Goal: Information Seeking & Learning: Check status

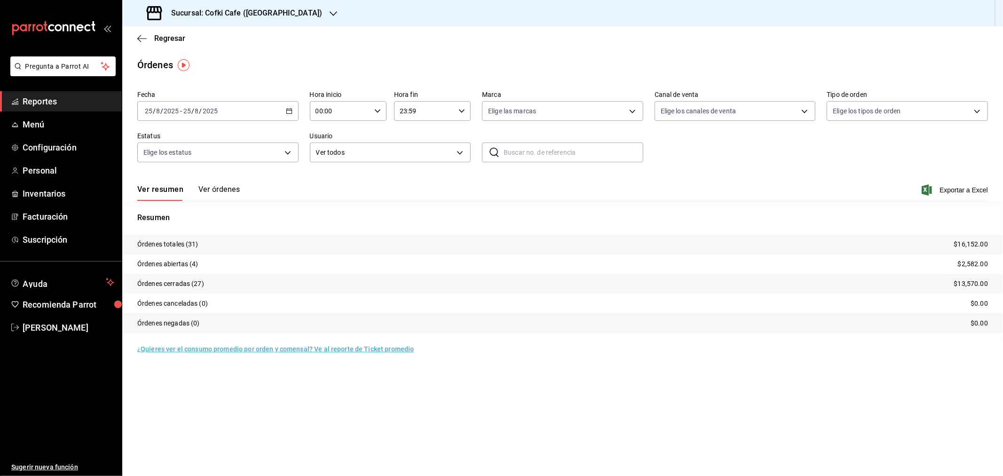
click at [268, 12] on h3 "Sucursal: Cofki Cafe ([GEOGRAPHIC_DATA])" at bounding box center [243, 13] width 158 height 11
click at [205, 43] on span "Cofki Kid-Friendly Café (MTY)" at bounding box center [173, 41] width 87 height 10
click at [39, 154] on link "Configuración" at bounding box center [61, 147] width 122 height 20
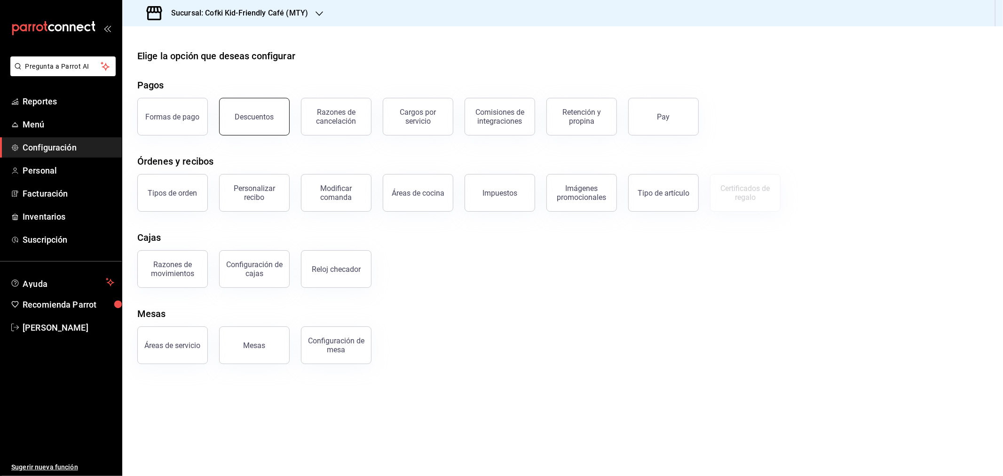
click at [254, 127] on button "Descuentos" at bounding box center [254, 117] width 71 height 38
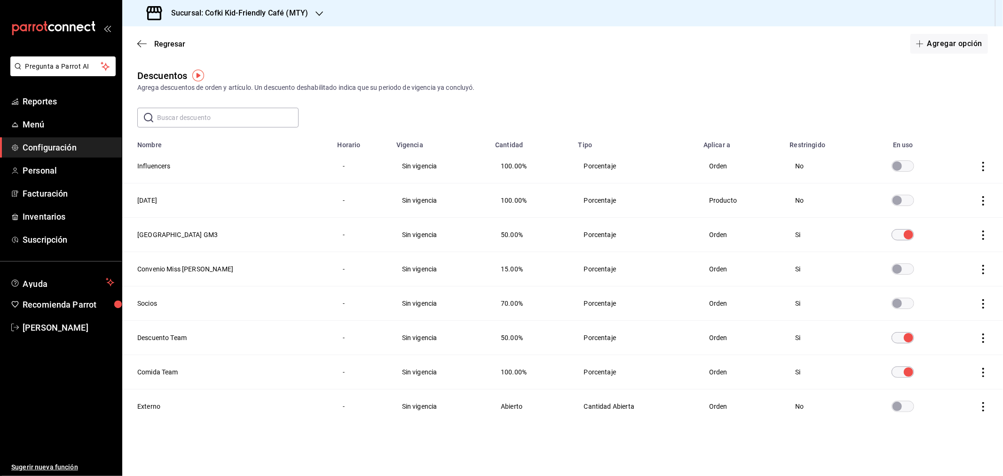
click at [899, 305] on input "discountsTable" at bounding box center [897, 303] width 34 height 11
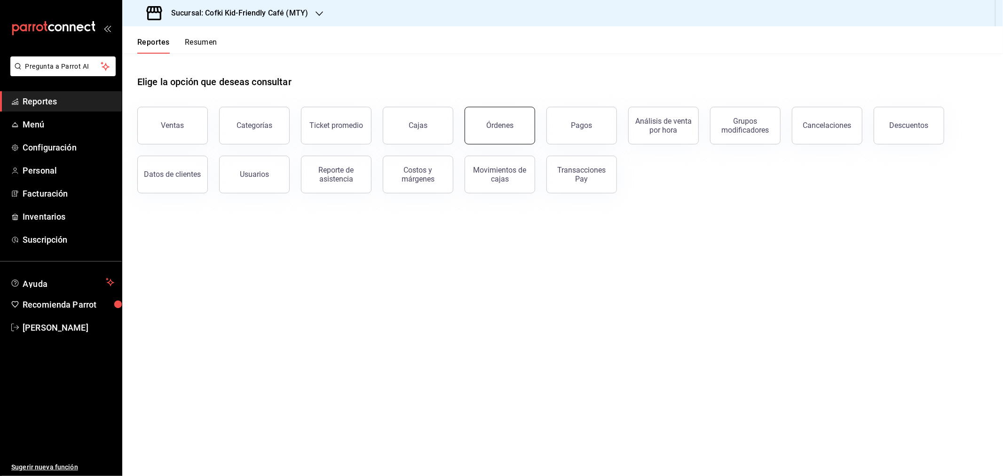
click at [491, 121] on div "Órdenes" at bounding box center [499, 125] width 27 height 9
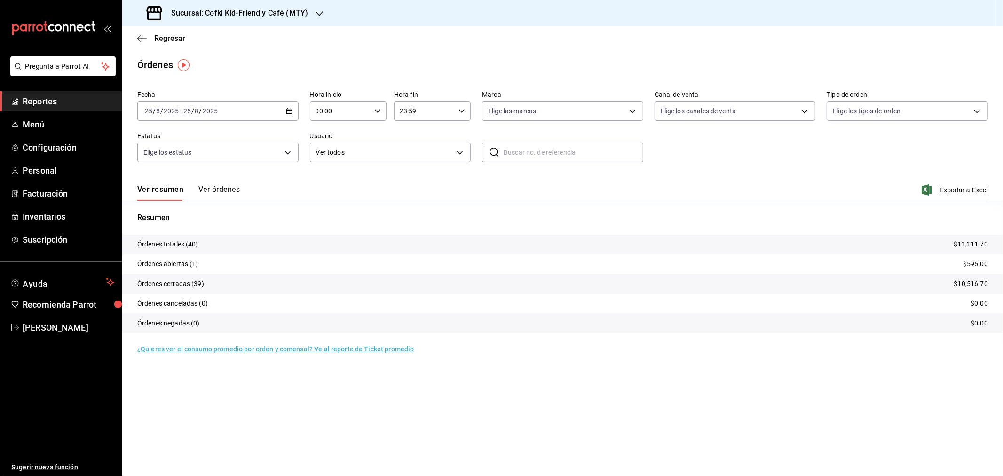
click at [301, 16] on h3 "Sucursal: Cofki Kid-Friendly Café (MTY)" at bounding box center [236, 13] width 144 height 11
click at [224, 60] on div "Cofki Cafe ([GEOGRAPHIC_DATA])" at bounding box center [193, 62] width 126 height 10
click at [228, 186] on button "Ver órdenes" at bounding box center [218, 193] width 41 height 16
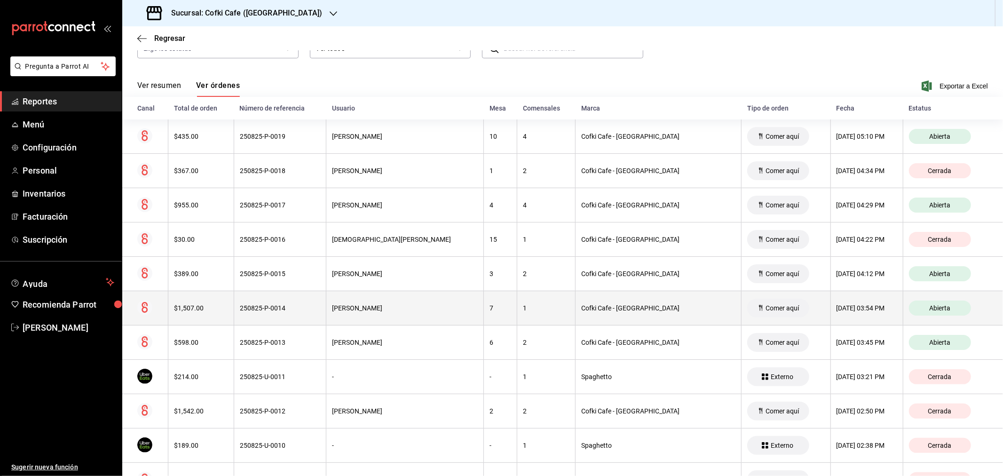
scroll to position [104, 0]
click at [196, 302] on th "$1,507.00" at bounding box center [201, 308] width 66 height 34
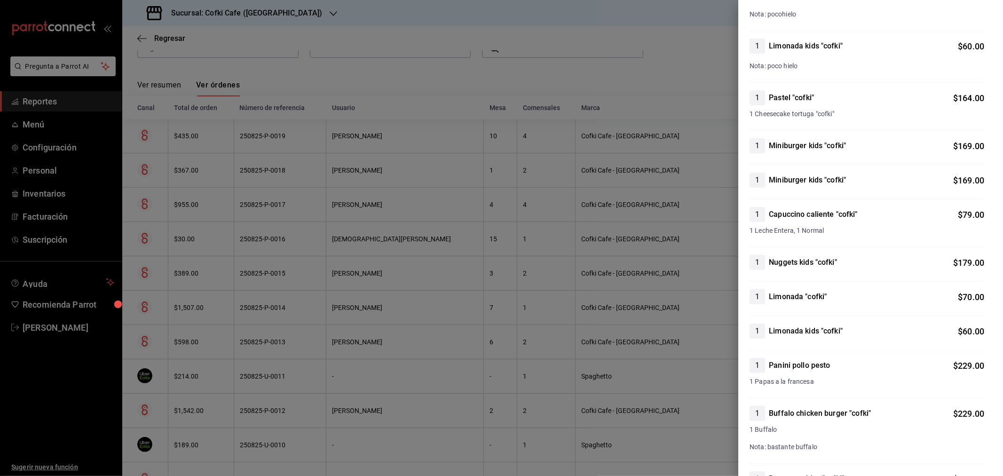
scroll to position [0, 0]
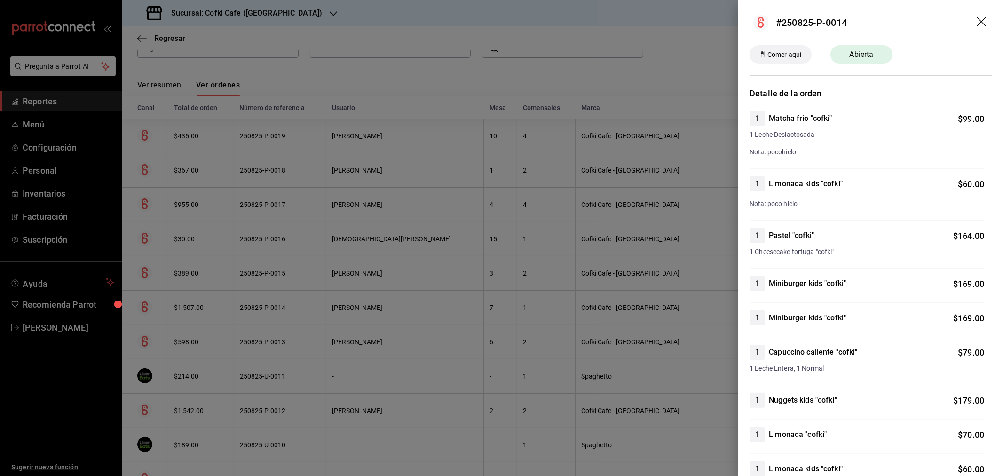
click at [976, 20] on icon "drag" at bounding box center [981, 22] width 11 height 11
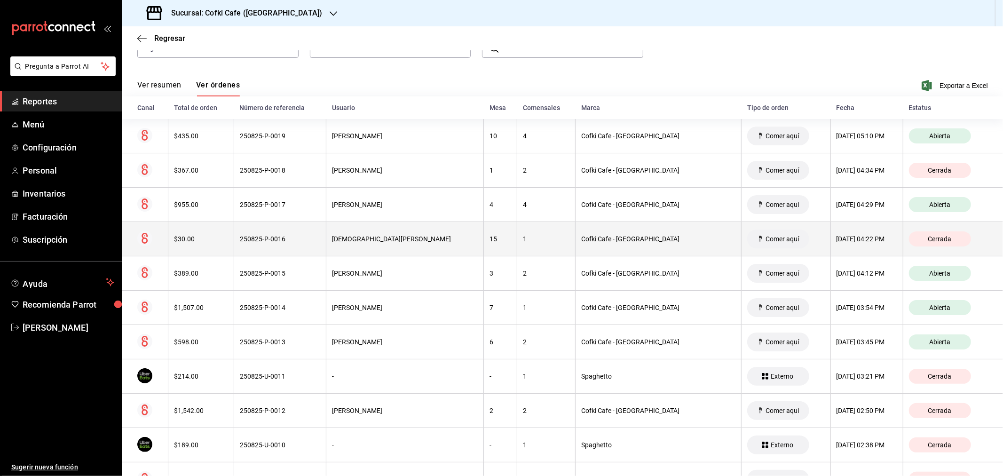
click at [205, 243] on div "$30.00" at bounding box center [201, 239] width 54 height 8
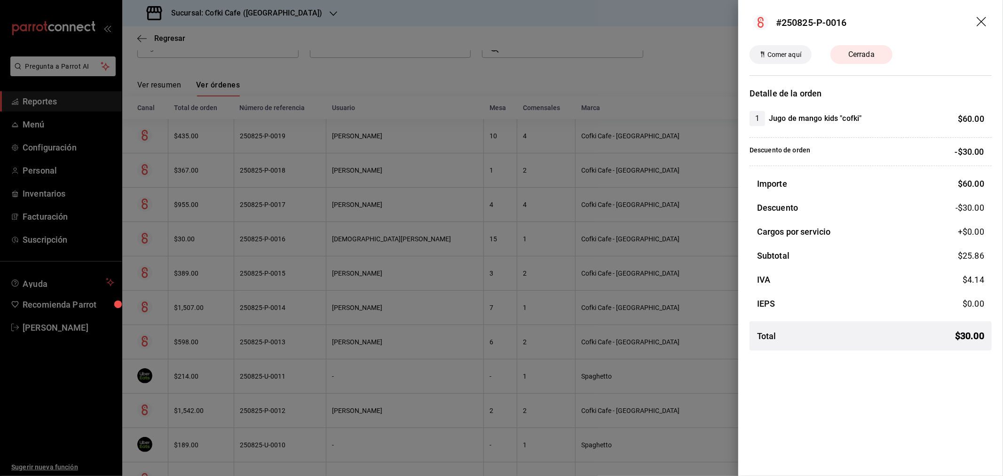
click at [983, 19] on icon "drag" at bounding box center [981, 22] width 11 height 11
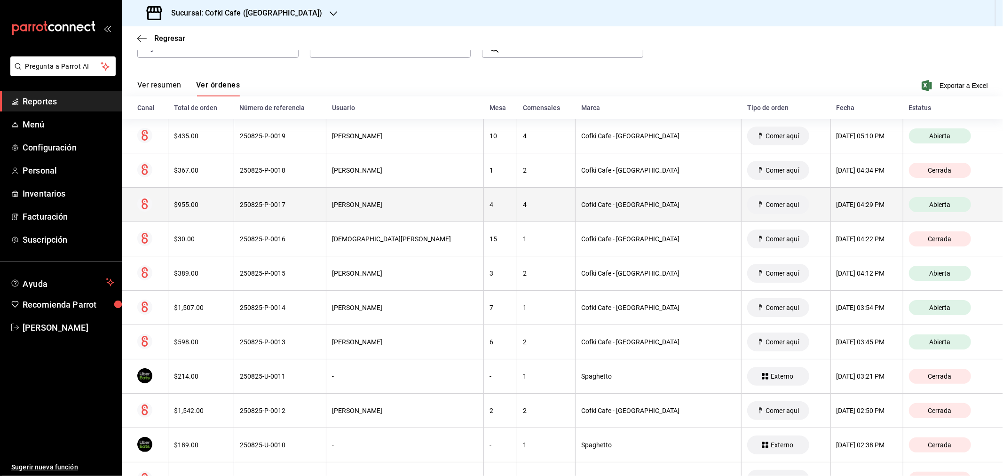
click at [184, 212] on th "$955.00" at bounding box center [201, 205] width 66 height 34
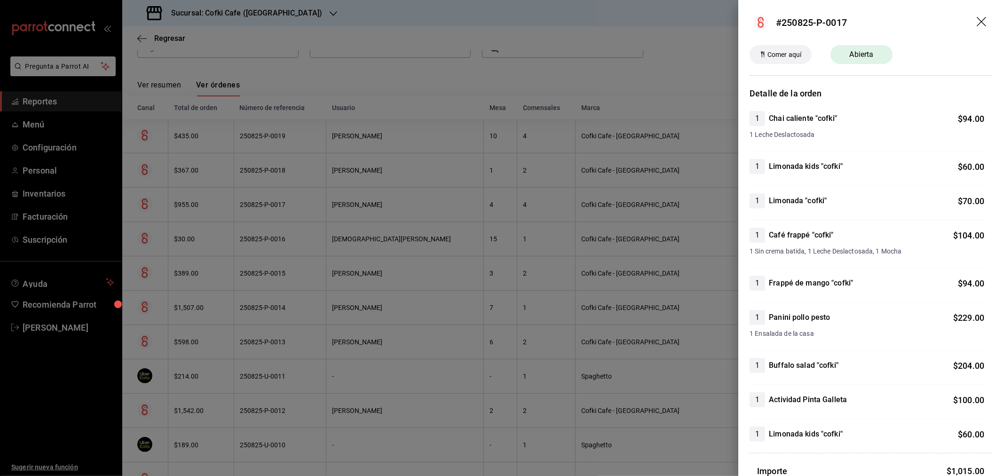
click at [980, 15] on header "#250825-P-0017" at bounding box center [870, 22] width 265 height 45
click at [976, 22] on icon "drag" at bounding box center [981, 22] width 11 height 11
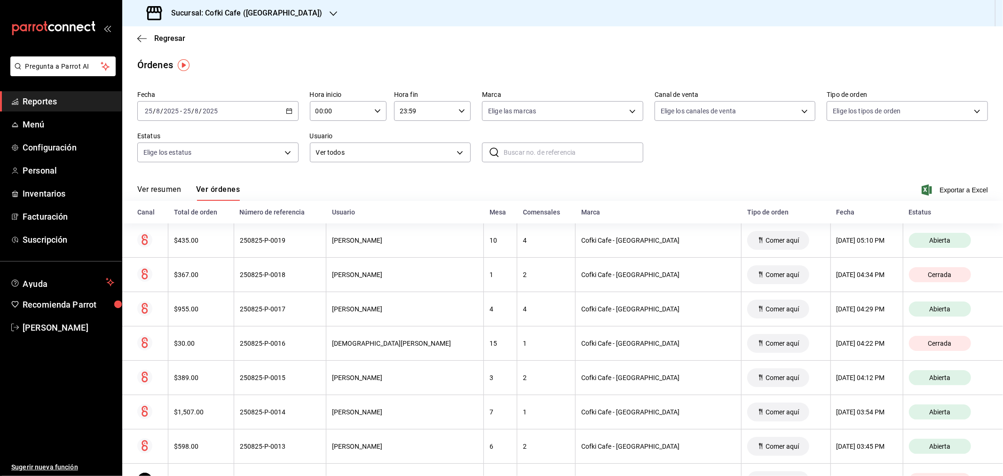
click at [157, 192] on button "Ver resumen" at bounding box center [159, 193] width 44 height 16
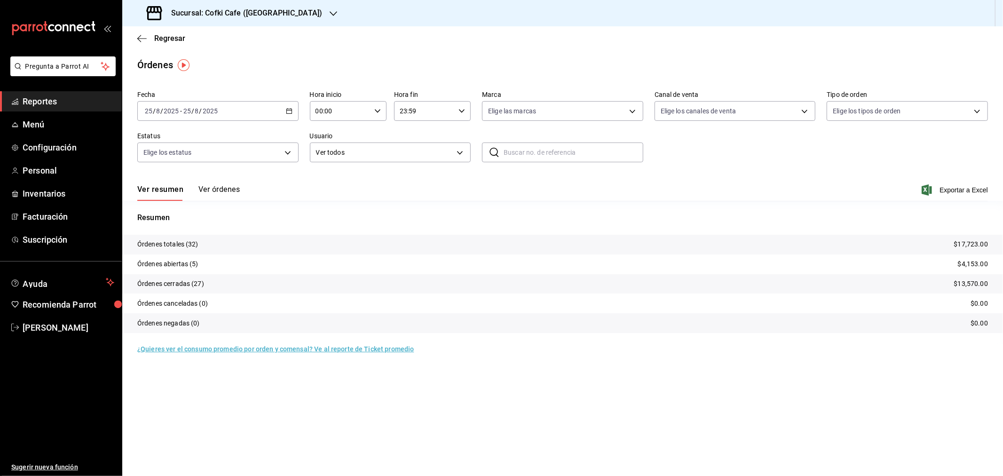
click at [221, 114] on div "2025-08-25 25 / 8 / 2025 - 2025-08-25 25 / 8 / 2025" at bounding box center [217, 111] width 161 height 20
click at [167, 207] on span "Mes actual" at bounding box center [181, 203] width 73 height 10
click at [262, 12] on h3 "Sucursal: Cofki Cafe ([GEOGRAPHIC_DATA])" at bounding box center [243, 13] width 158 height 11
click at [221, 40] on div "Cofki Kid-Friendly Café (MTY)" at bounding box center [193, 41] width 126 height 10
click at [181, 110] on input "25" at bounding box center [183, 111] width 8 height 8
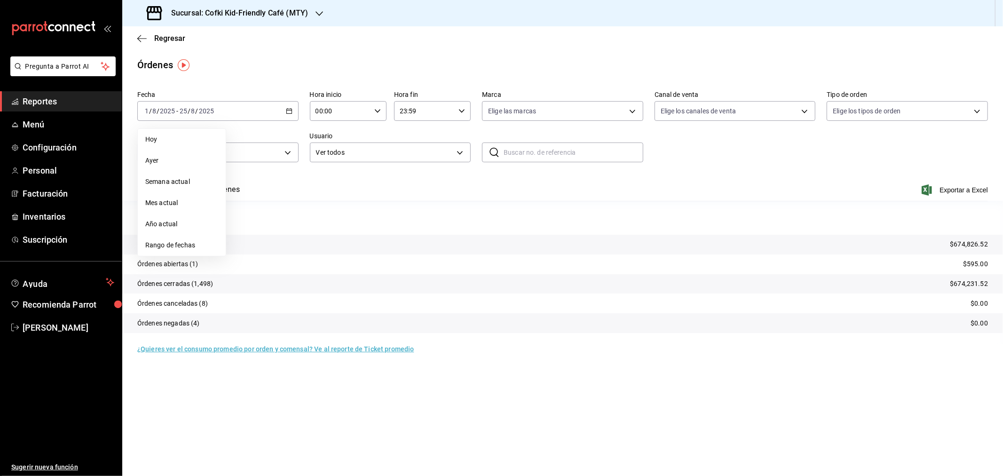
drag, startPoint x: 176, startPoint y: 134, endPoint x: 185, endPoint y: 139, distance: 9.5
click at [179, 134] on span "Hoy" at bounding box center [181, 139] width 73 height 10
click at [303, 8] on h3 "Sucursal: Cofki Kid-Friendly Café (MTY)" at bounding box center [236, 13] width 144 height 11
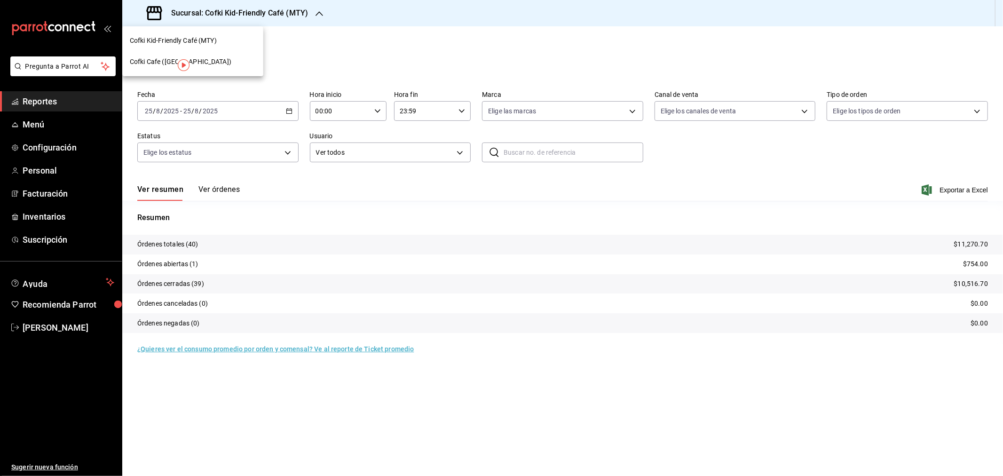
click at [242, 57] on div "Cofki Cafe ([GEOGRAPHIC_DATA])" at bounding box center [193, 62] width 126 height 10
click at [226, 192] on button "Ver órdenes" at bounding box center [218, 193] width 41 height 16
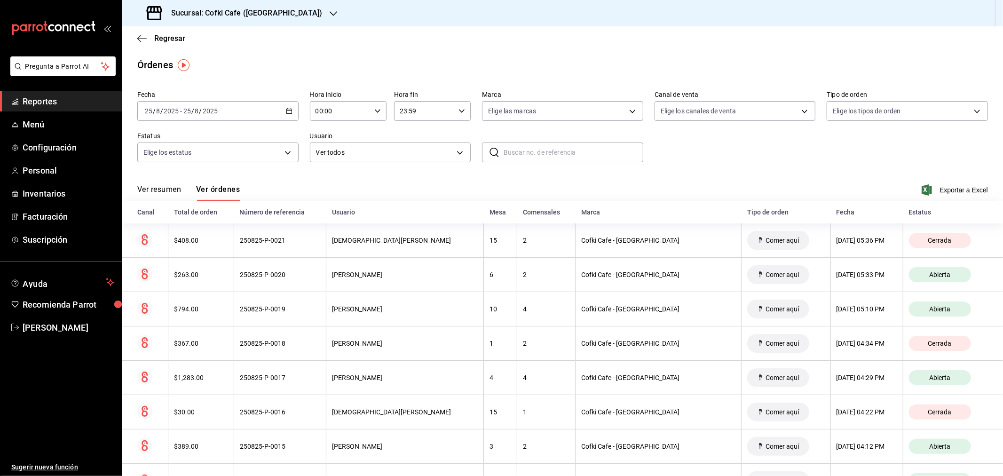
click at [166, 194] on button "Ver resumen" at bounding box center [159, 193] width 44 height 16
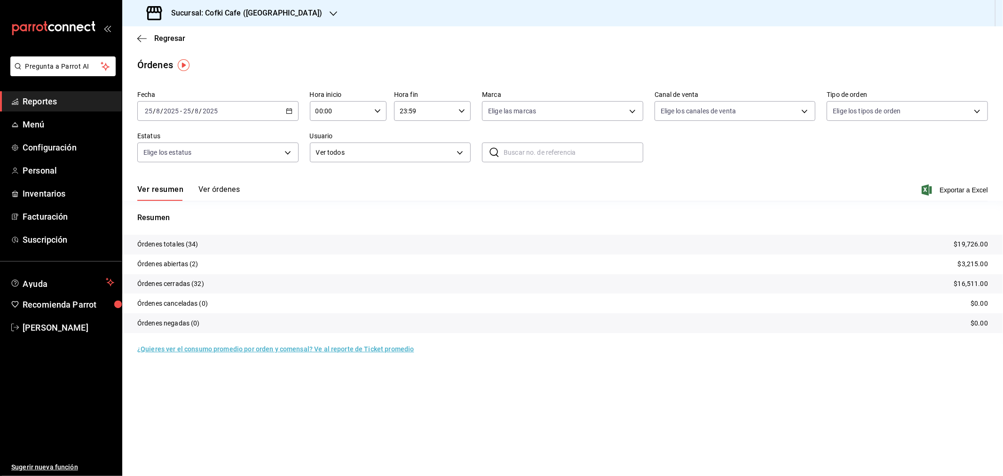
click at [254, 16] on h3 "Sucursal: Cofki Cafe ([GEOGRAPHIC_DATA])" at bounding box center [243, 13] width 158 height 11
click at [207, 45] on span "Cofki Kid-Friendly Café (MTY)" at bounding box center [173, 41] width 87 height 10
click at [228, 187] on button "Ver órdenes" at bounding box center [218, 193] width 41 height 16
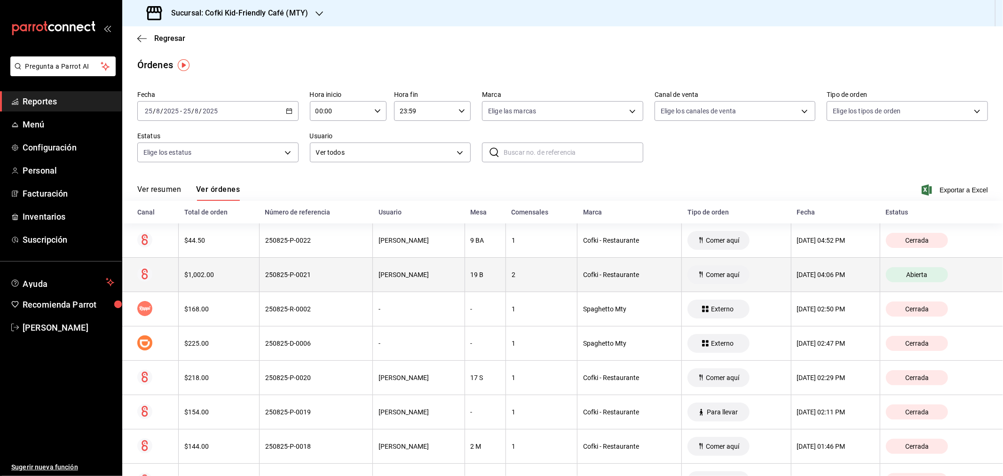
click at [219, 273] on div "$1,002.00" at bounding box center [218, 275] width 69 height 8
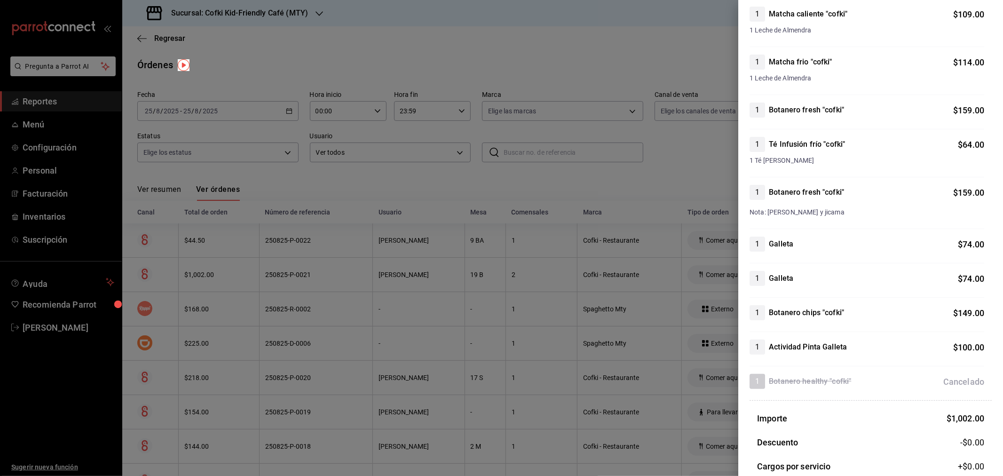
scroll to position [52, 0]
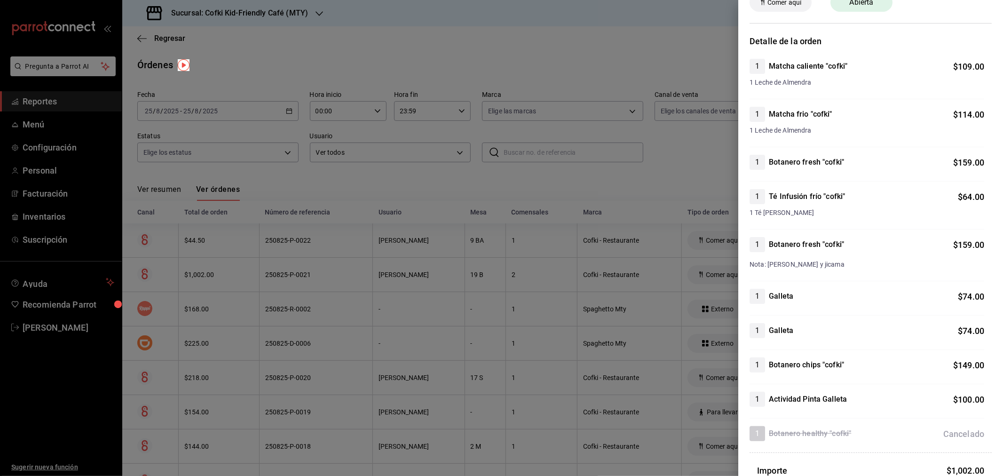
click at [826, 97] on div "1 Matcha caliente "cofki" $ 109.00 1 Leche de Almendra" at bounding box center [866, 79] width 235 height 40
click at [793, 76] on div "1 Leche de Almendra" at bounding box center [866, 81] width 235 height 14
click at [521, 183] on div at bounding box center [501, 238] width 1003 height 476
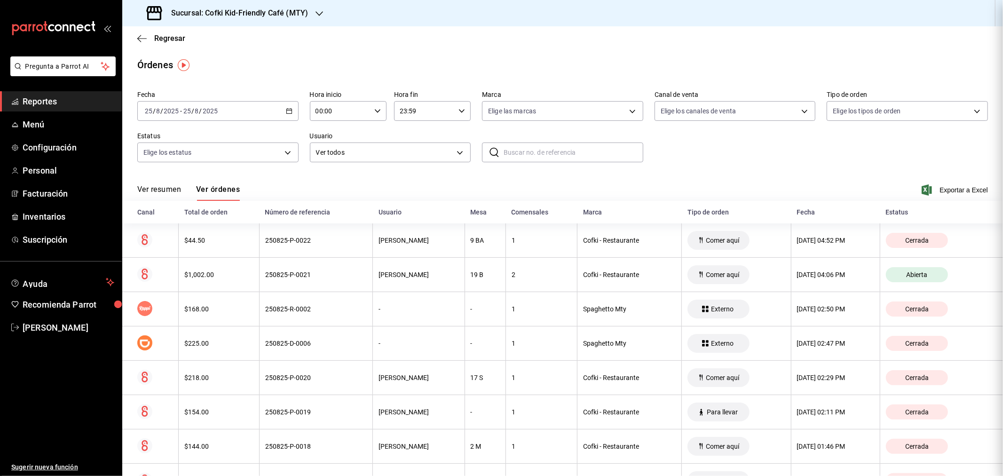
scroll to position [0, 0]
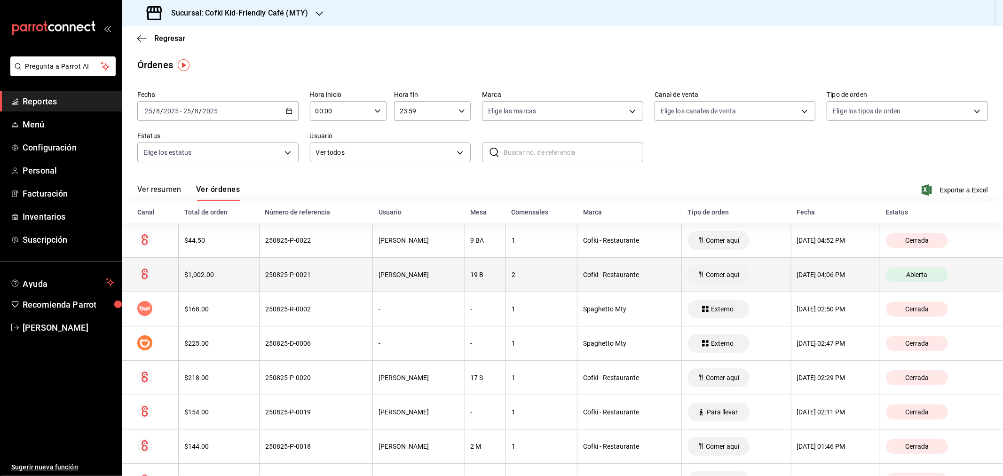
click at [209, 273] on div "$1,002.00" at bounding box center [218, 275] width 69 height 8
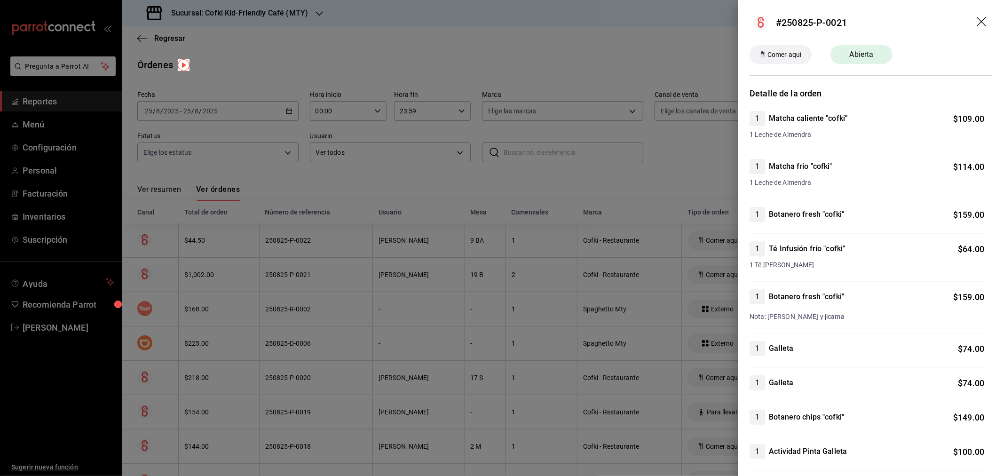
click at [976, 23] on icon "drag" at bounding box center [981, 22] width 11 height 11
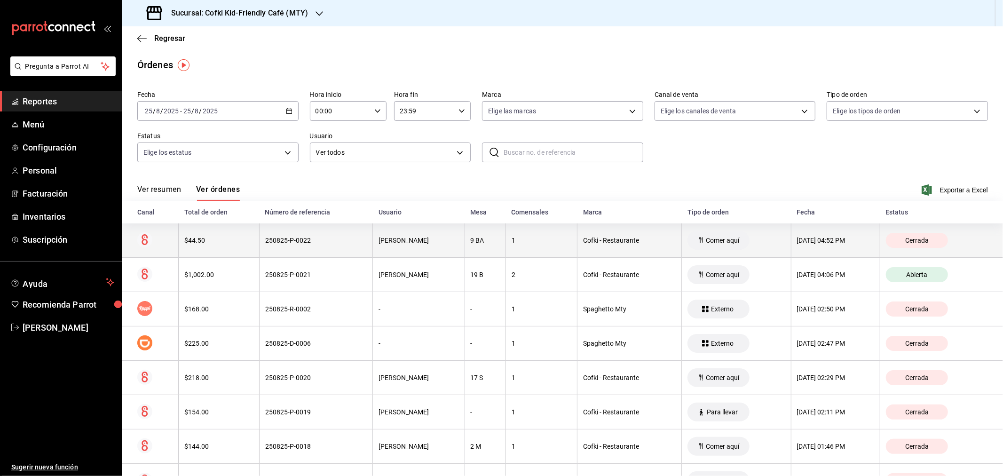
click at [209, 236] on th "$44.50" at bounding box center [219, 240] width 81 height 34
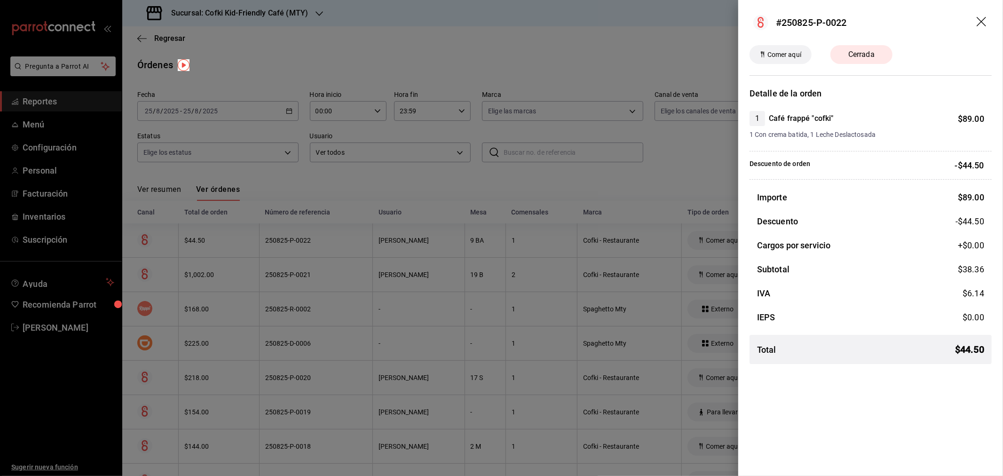
click at [985, 20] on icon "drag" at bounding box center [981, 22] width 11 height 11
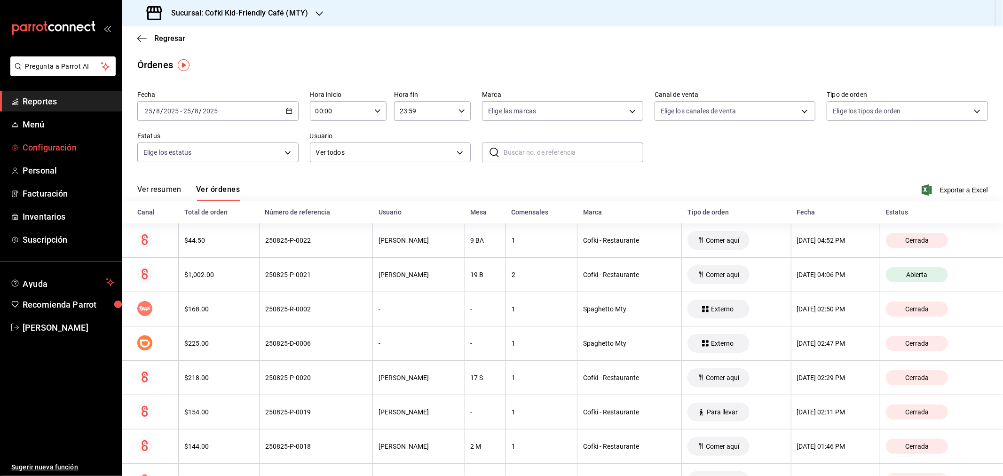
click at [54, 150] on span "Configuración" at bounding box center [69, 147] width 92 height 13
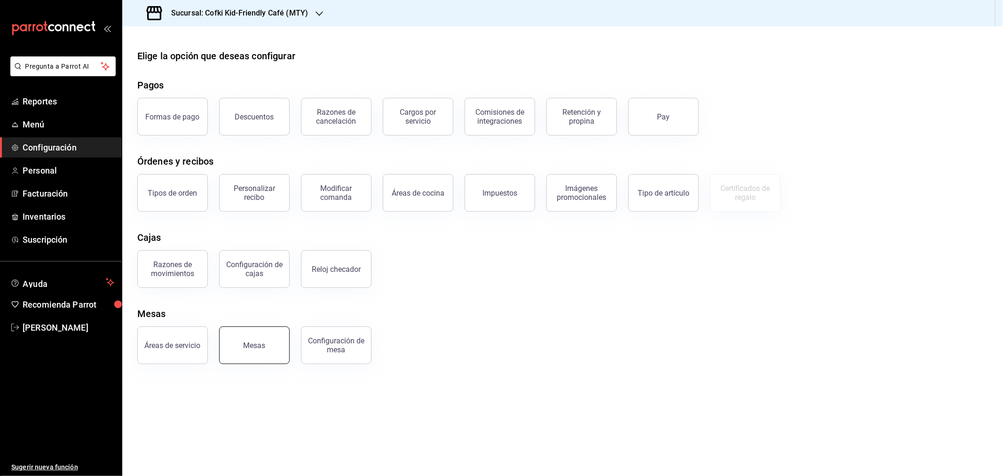
click at [241, 342] on button "Mesas" at bounding box center [254, 345] width 71 height 38
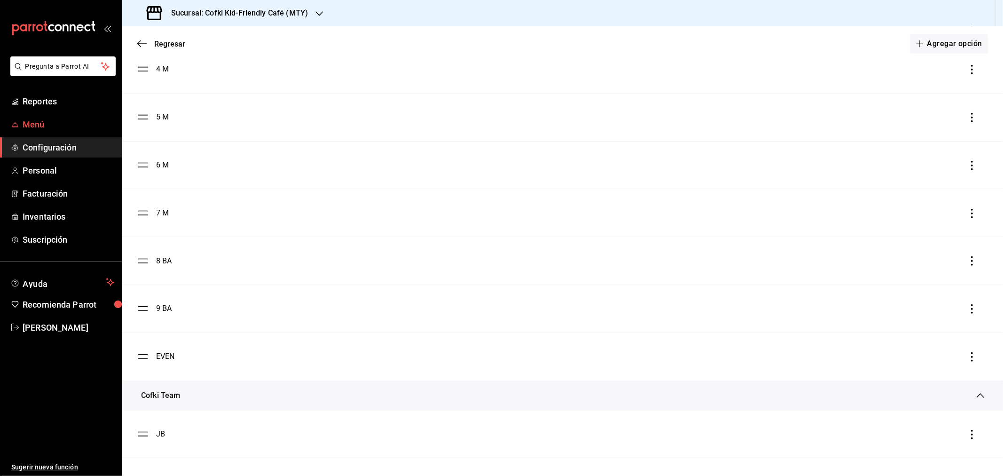
scroll to position [458, 0]
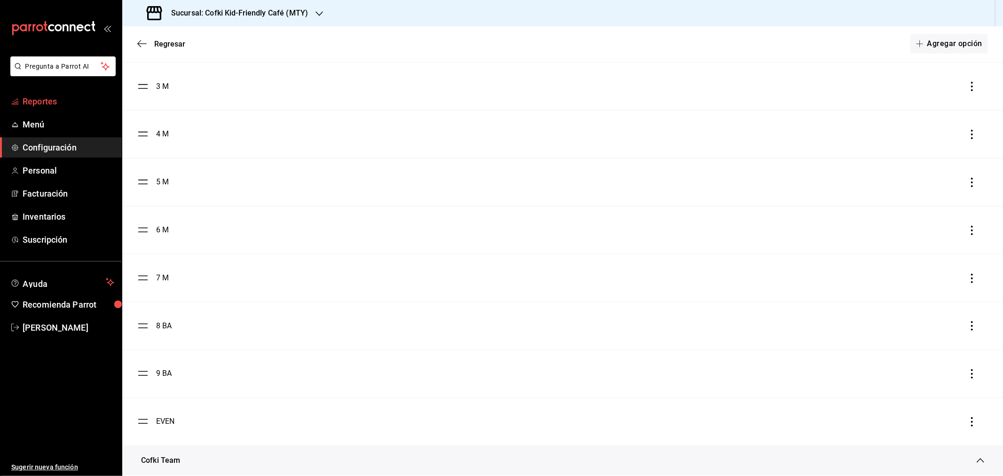
click at [31, 94] on link "Reportes" at bounding box center [61, 101] width 122 height 20
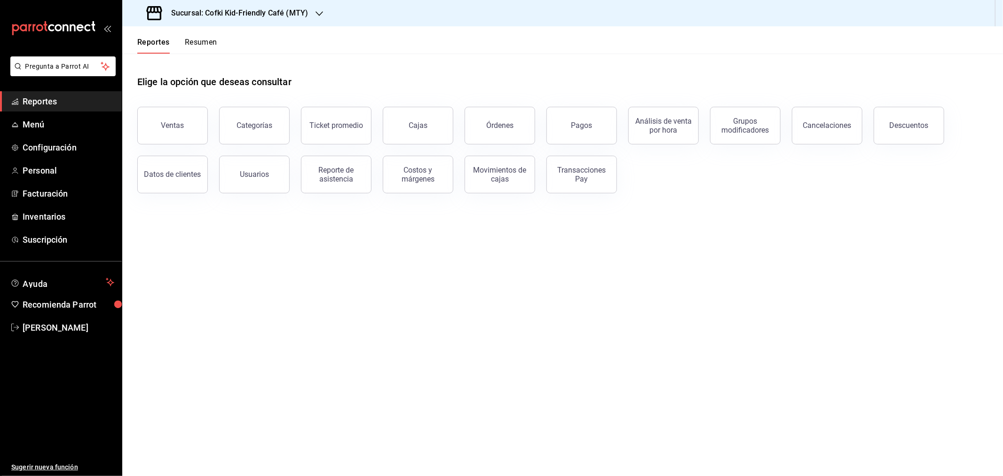
click at [307, 17] on div "Sucursal: Cofki Kid-Friendly Café (MTY)" at bounding box center [228, 13] width 197 height 26
click at [191, 60] on span "Cofki Cafe ([GEOGRAPHIC_DATA])" at bounding box center [181, 62] width 102 height 10
click at [515, 135] on button "Órdenes" at bounding box center [500, 126] width 71 height 38
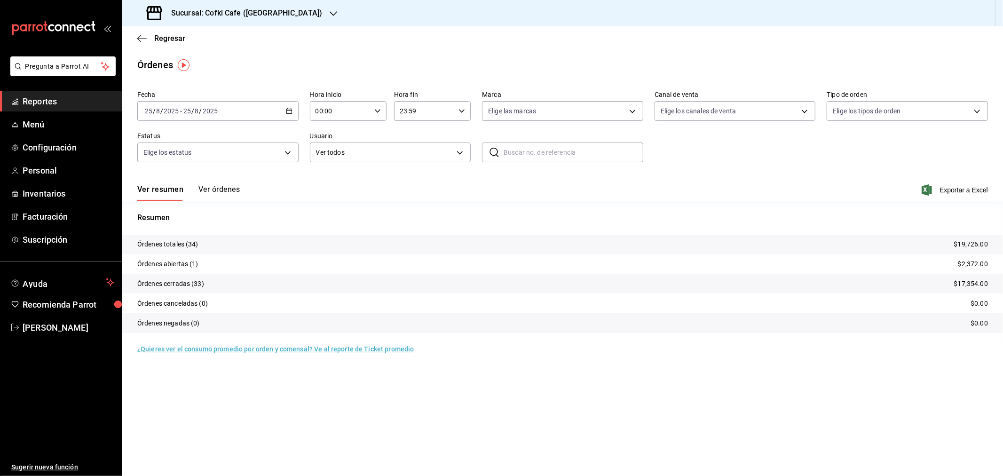
click at [232, 192] on button "Ver órdenes" at bounding box center [218, 193] width 41 height 16
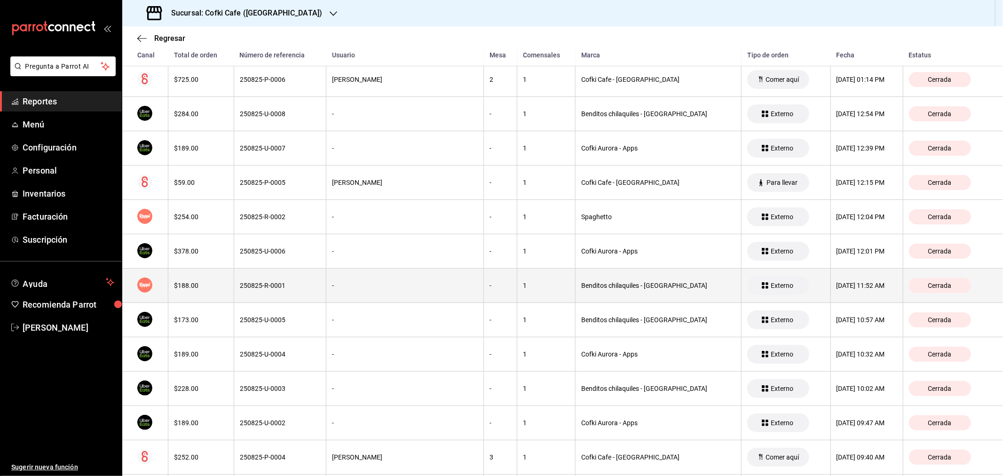
scroll to position [744, 0]
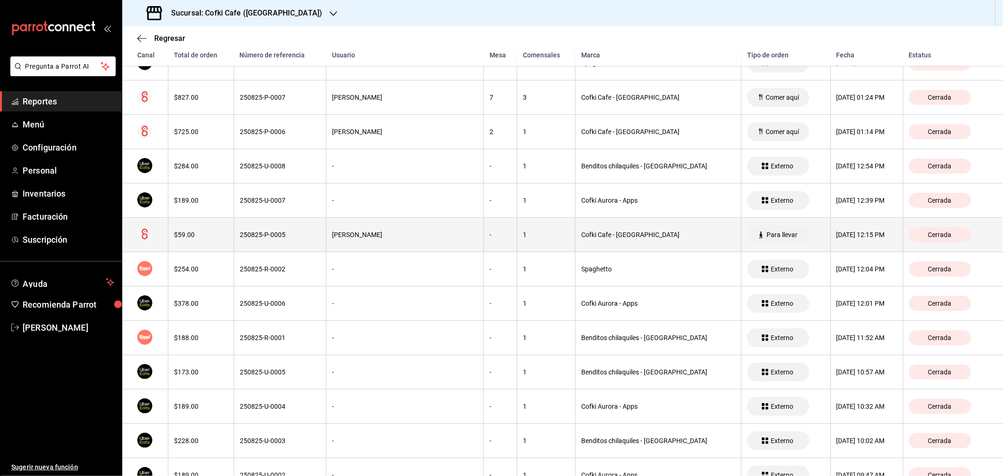
click at [223, 238] on div "$59.00" at bounding box center [201, 235] width 54 height 8
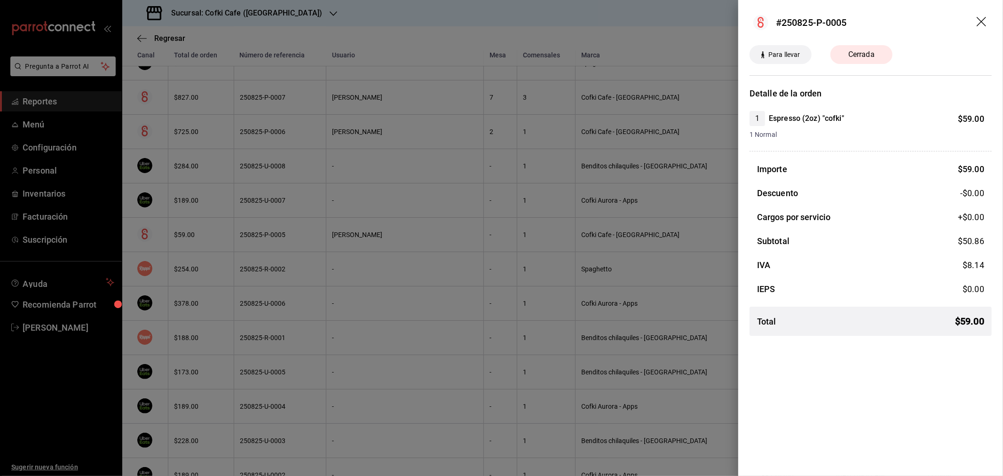
click at [983, 21] on icon "drag" at bounding box center [981, 22] width 11 height 11
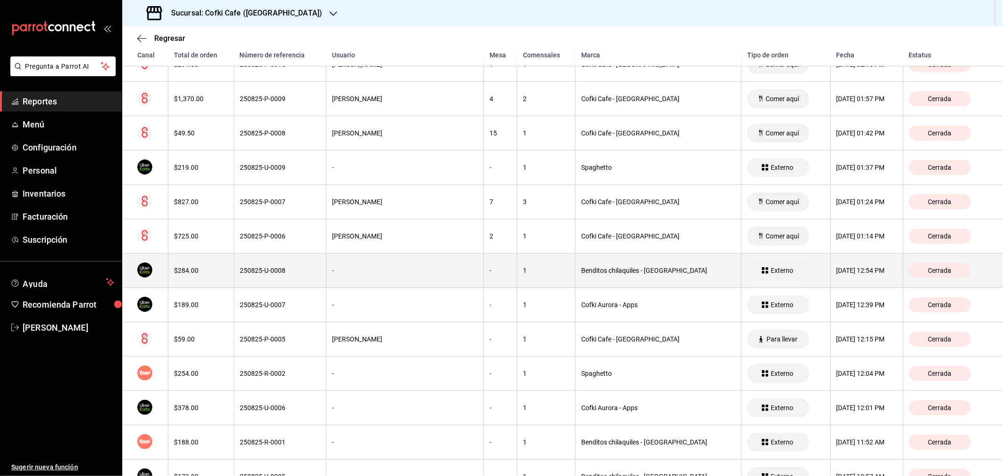
scroll to position [587, 0]
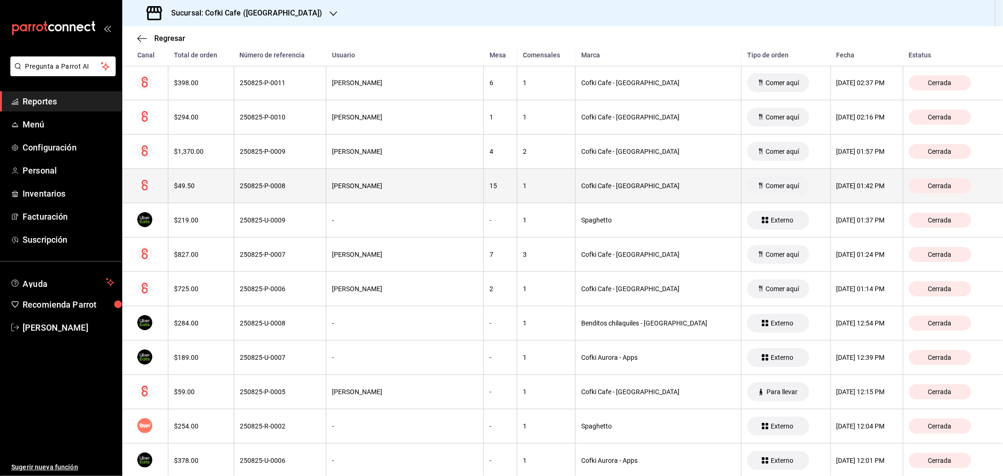
click at [212, 181] on th "$49.50" at bounding box center [201, 186] width 66 height 34
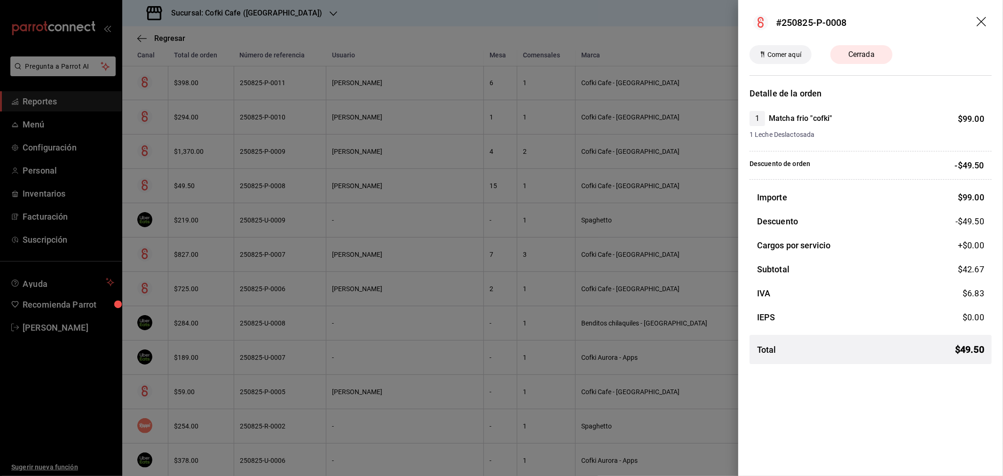
click at [984, 20] on icon "drag" at bounding box center [981, 22] width 11 height 11
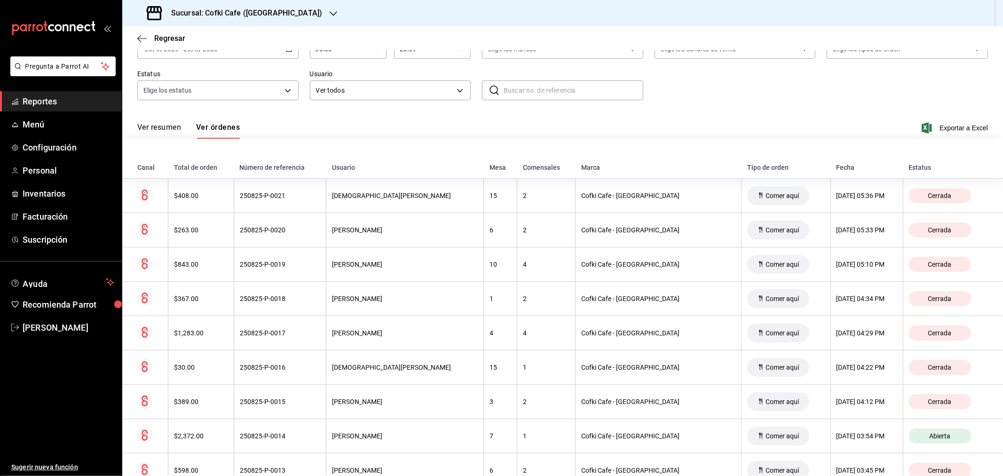
scroll to position [0, 0]
